Goal: Transaction & Acquisition: Purchase product/service

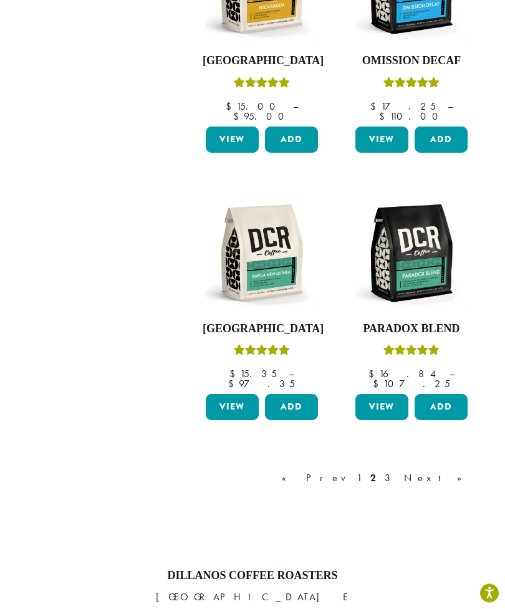
scroll to position [1409, 0]
click at [398, 470] on link "3" at bounding box center [390, 477] width 16 height 15
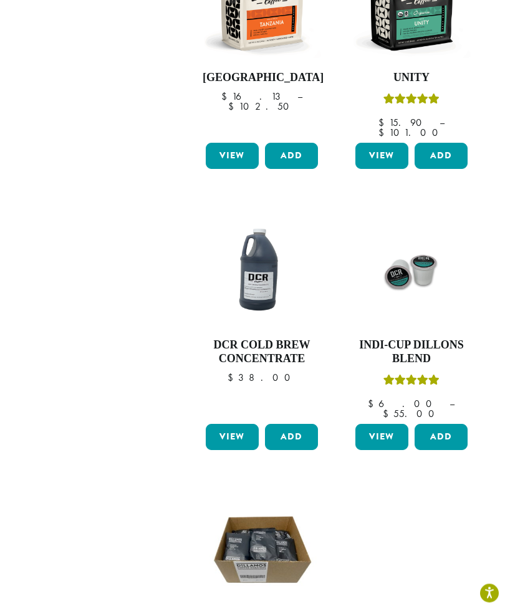
scroll to position [1125, 0]
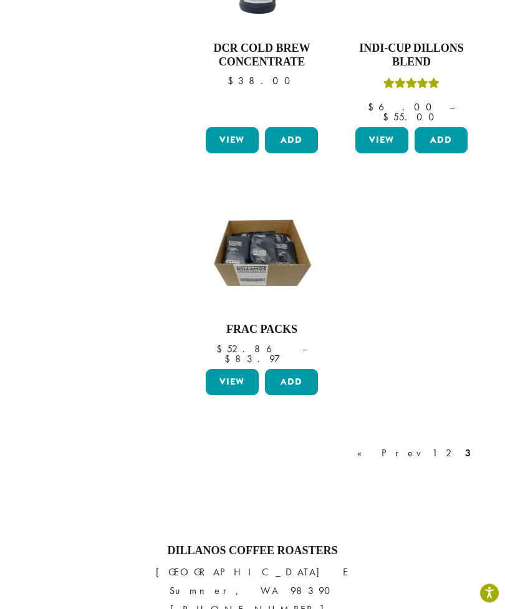
click at [433, 446] on link "1" at bounding box center [434, 453] width 10 height 15
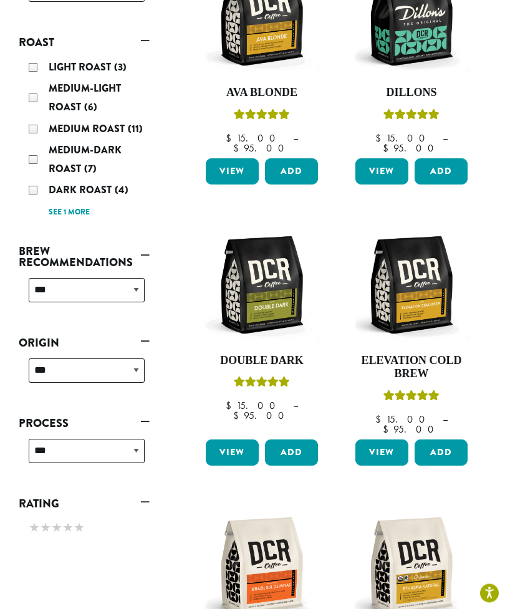
scroll to position [293, 0]
click at [87, 122] on span "Medium Roast" at bounding box center [88, 129] width 79 height 14
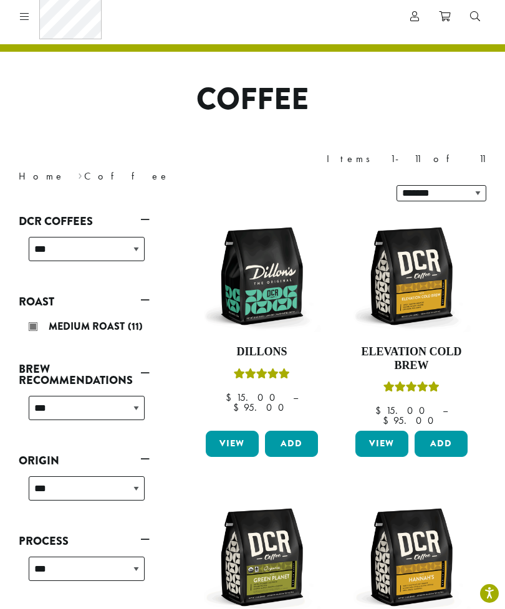
scroll to position [33, 0]
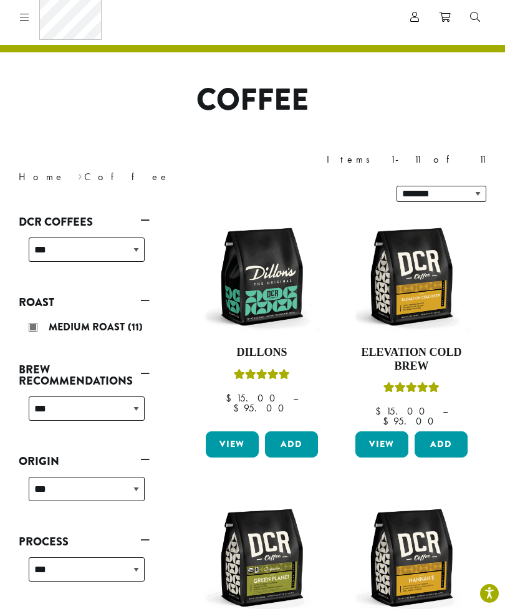
click at [236, 431] on link "View" at bounding box center [232, 444] width 53 height 26
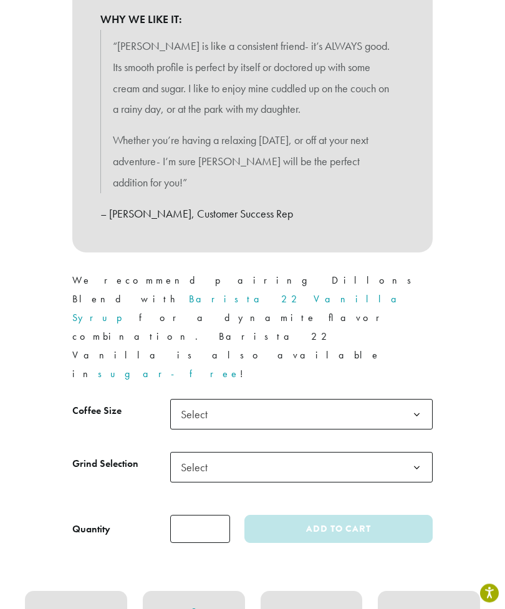
scroll to position [640, 0]
click at [414, 452] on b at bounding box center [416, 467] width 31 height 31
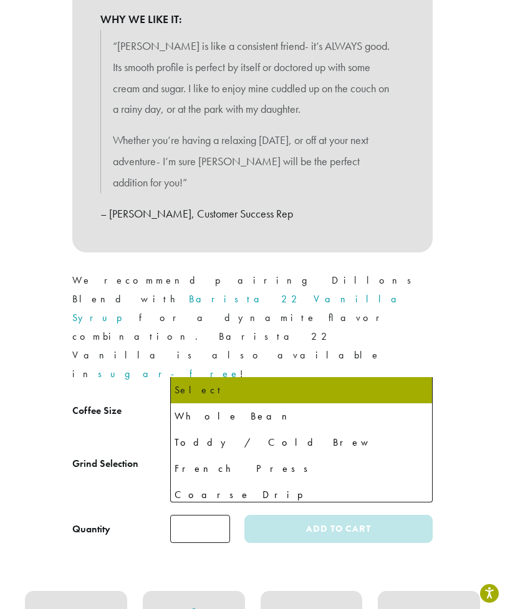
select select "**********"
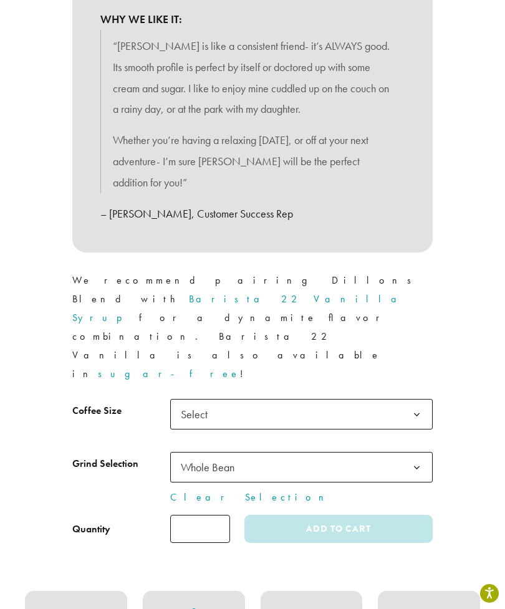
click at [419, 399] on b at bounding box center [416, 414] width 31 height 31
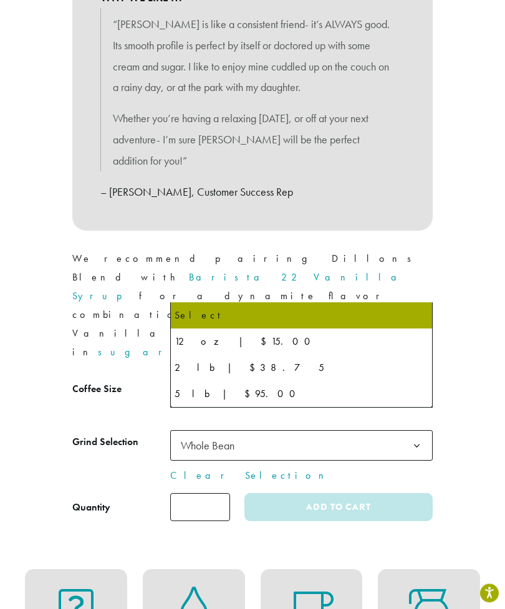
scroll to position [658, 0]
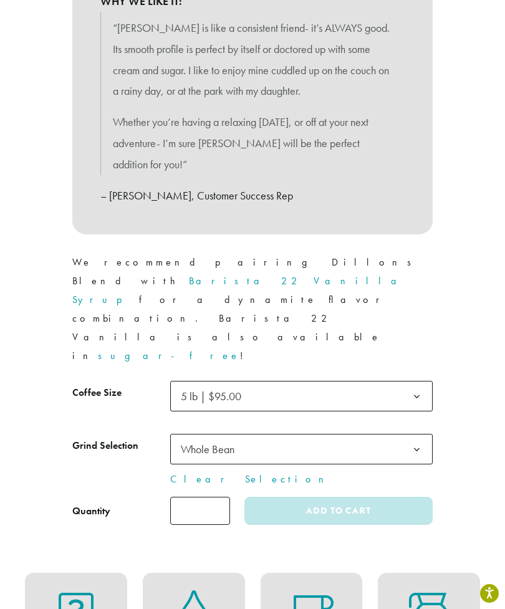
select select "**********"
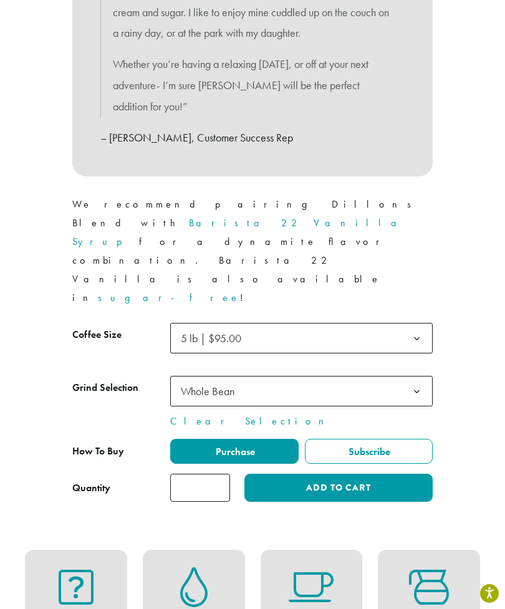
scroll to position [717, 0]
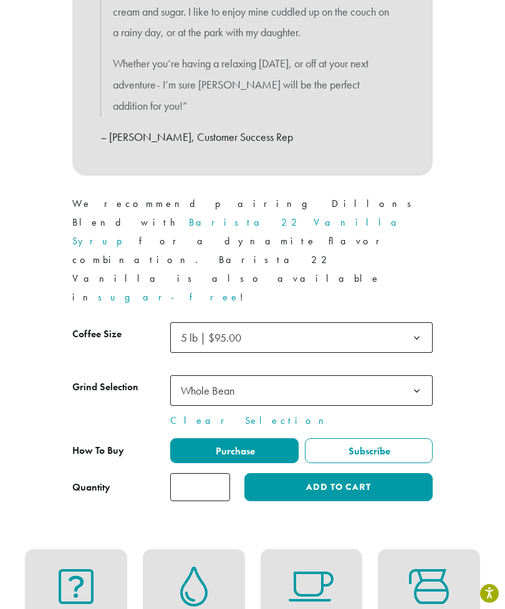
click at [400, 473] on button "Add to cart" at bounding box center [338, 487] width 188 height 28
